Goal: Information Seeking & Learning: Check status

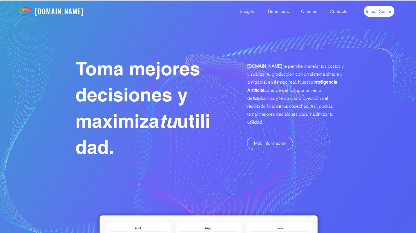
click at [381, 14] on span "Iniciar Sesión" at bounding box center [379, 11] width 27 height 6
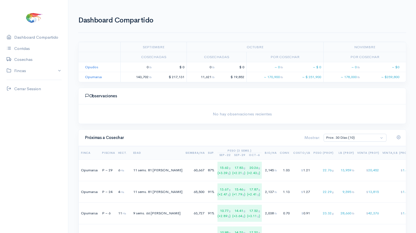
click at [98, 79] on td "Opumarsa" at bounding box center [100, 77] width 42 height 10
click at [93, 76] on link "Opumarsa" at bounding box center [93, 76] width 17 height 5
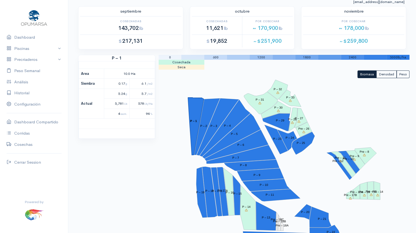
scroll to position [19, 0]
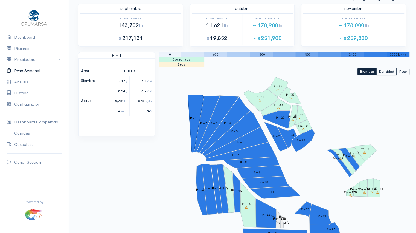
click at [26, 68] on link "Peso Semanal" at bounding box center [34, 70] width 68 height 11
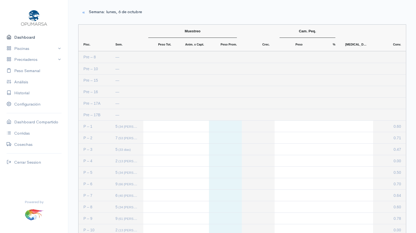
click at [26, 39] on link "Dashboard" at bounding box center [34, 37] width 68 height 11
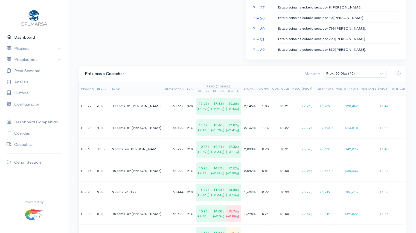
scroll to position [336, 0]
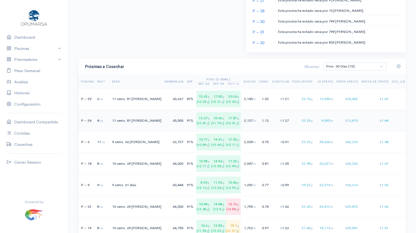
click at [164, 119] on div "65,500" at bounding box center [173, 120] width 19 height 5
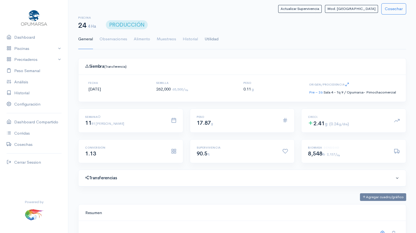
click at [214, 39] on link "Utilidad" at bounding box center [212, 39] width 14 height 20
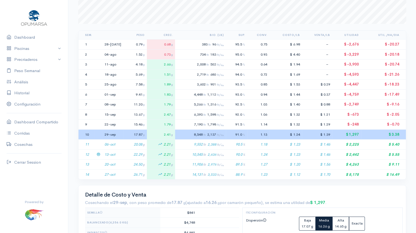
scroll to position [95, 0]
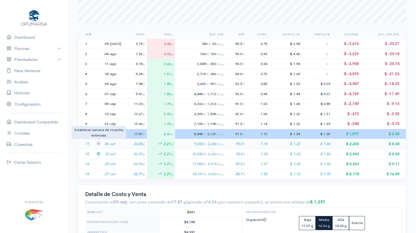
click at [97, 141] on icon at bounding box center [99, 143] width 4 height 4
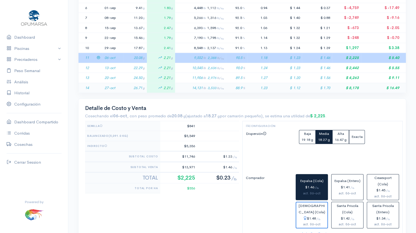
scroll to position [184, 0]
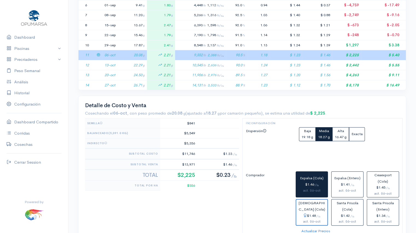
click at [267, 148] on label "Dispersión" at bounding box center [269, 145] width 53 height 36
click at [24, 38] on link "Dashboard" at bounding box center [34, 37] width 68 height 11
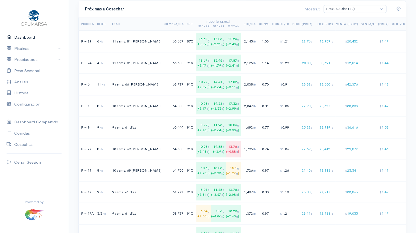
scroll to position [395, 0]
click at [258, 42] on td "1.03" at bounding box center [264, 41] width 13 height 22
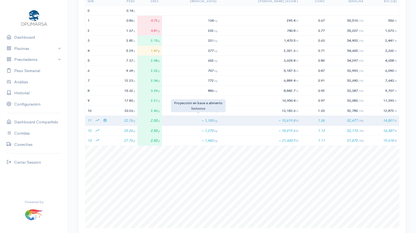
scroll to position [82, 314]
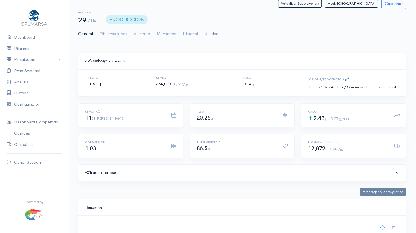
click at [213, 34] on link "Utilidad" at bounding box center [212, 34] width 14 height 20
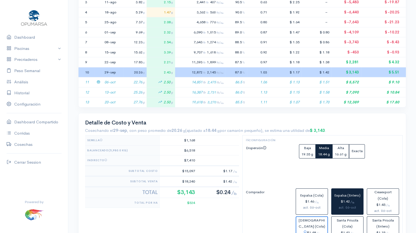
scroll to position [158, 0]
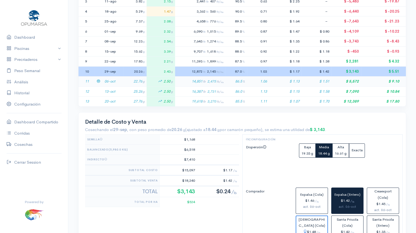
click at [115, 79] on td "06-oct" at bounding box center [112, 81] width 21 height 10
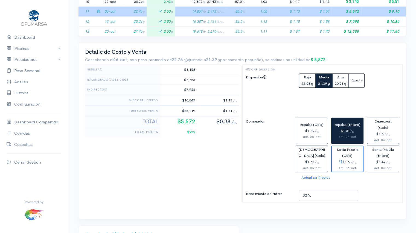
scroll to position [229, 0]
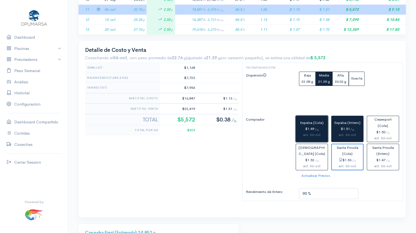
click at [312, 128] on div "$1.49 / lb" at bounding box center [311, 129] width 27 height 6
click at [341, 126] on div "$1.51 / lb" at bounding box center [347, 129] width 27 height 6
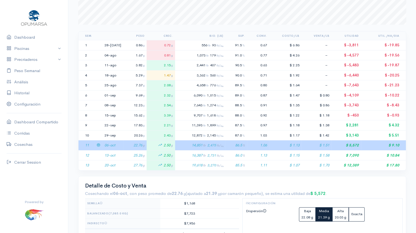
scroll to position [0, 0]
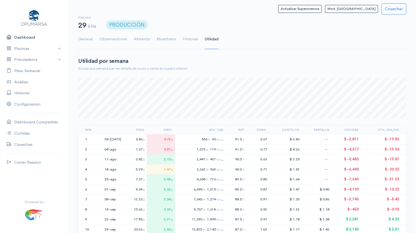
click at [25, 37] on link "Dashboard" at bounding box center [34, 37] width 68 height 11
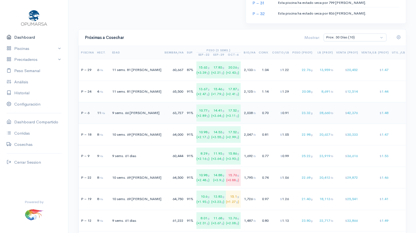
scroll to position [365, 0]
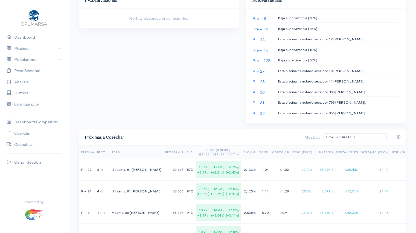
scroll to position [266, 0]
click at [381, 137] on select "Prox. 30 Días (10) Prox. 60 Días (18) Octubre (9) Noviembre (9) Diciembre (7) T…" at bounding box center [355, 137] width 63 height 8
select select "1: Object"
click at [347, 133] on select "Prox. 30 Días (10) Prox. 60 Días (18) Octubre (9) Noviembre (9) Diciembre (7) T…" at bounding box center [355, 137] width 63 height 8
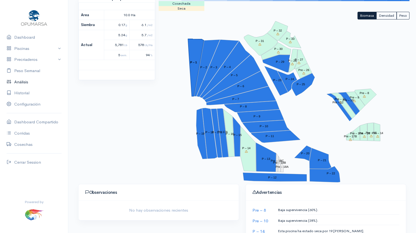
scroll to position [72, 0]
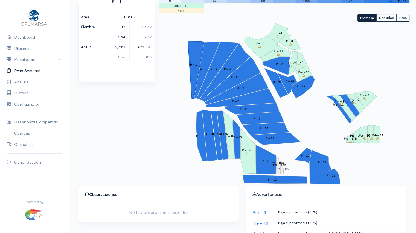
click at [31, 72] on link "Peso Semanal" at bounding box center [34, 70] width 68 height 11
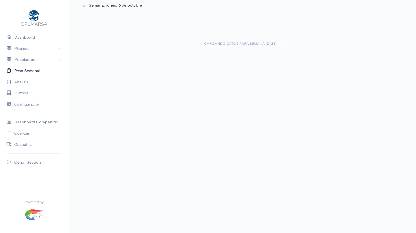
scroll to position [79, 0]
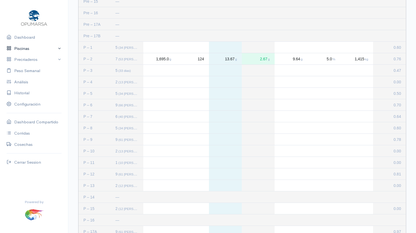
click at [38, 50] on link "Piscinas" at bounding box center [34, 48] width 68 height 11
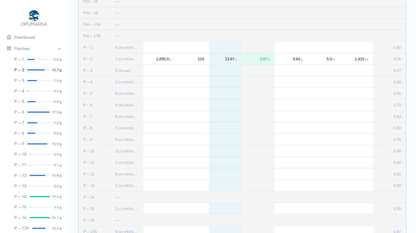
click at [37, 71] on link "P – 2 13.7 g" at bounding box center [34, 70] width 68 height 11
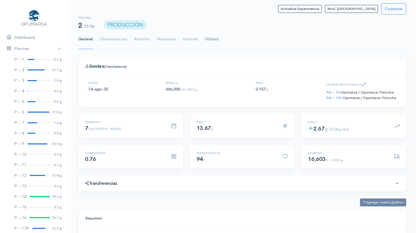
click at [214, 39] on link "Utilidad" at bounding box center [212, 39] width 14 height 20
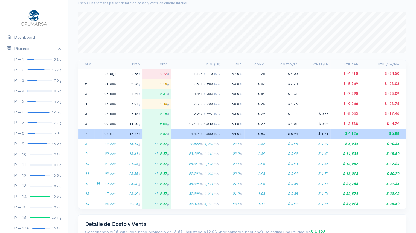
scroll to position [94, 0]
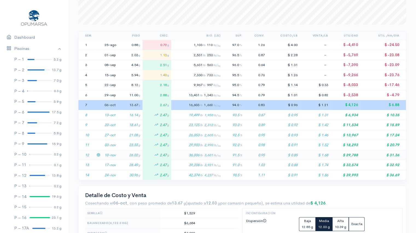
click at [119, 155] on td "26.02 g" at bounding box center [131, 155] width 24 height 10
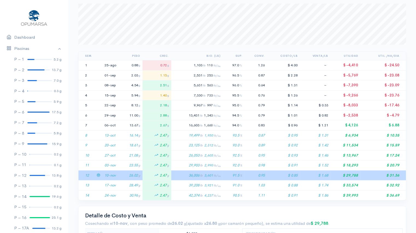
scroll to position [0, 0]
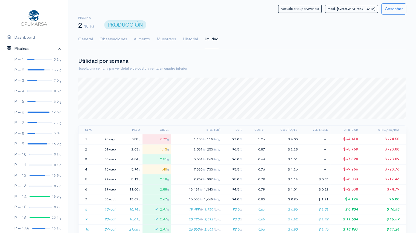
click at [55, 48] on link "Piscinas" at bounding box center [34, 48] width 68 height 11
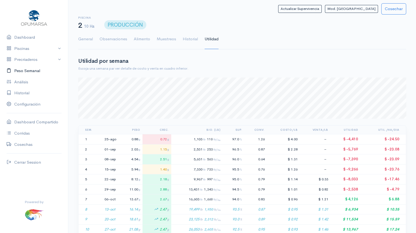
click at [33, 73] on link "Peso Semanal" at bounding box center [34, 70] width 68 height 11
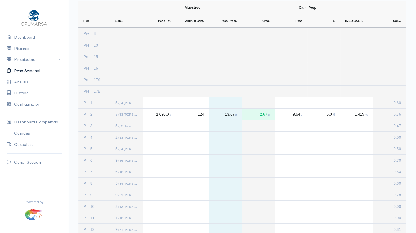
scroll to position [23, 0]
